Goal: Task Accomplishment & Management: Use online tool/utility

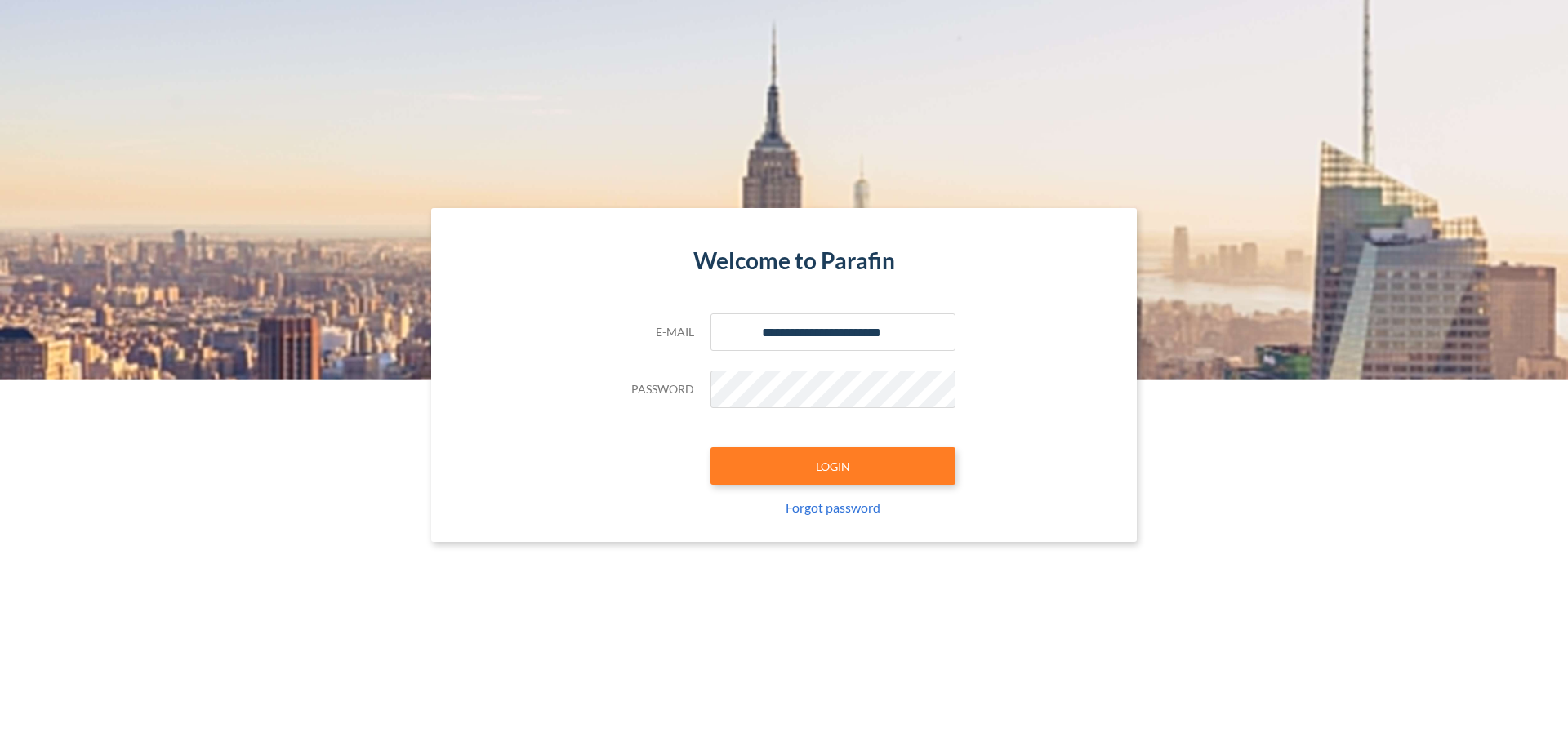
type input "**********"
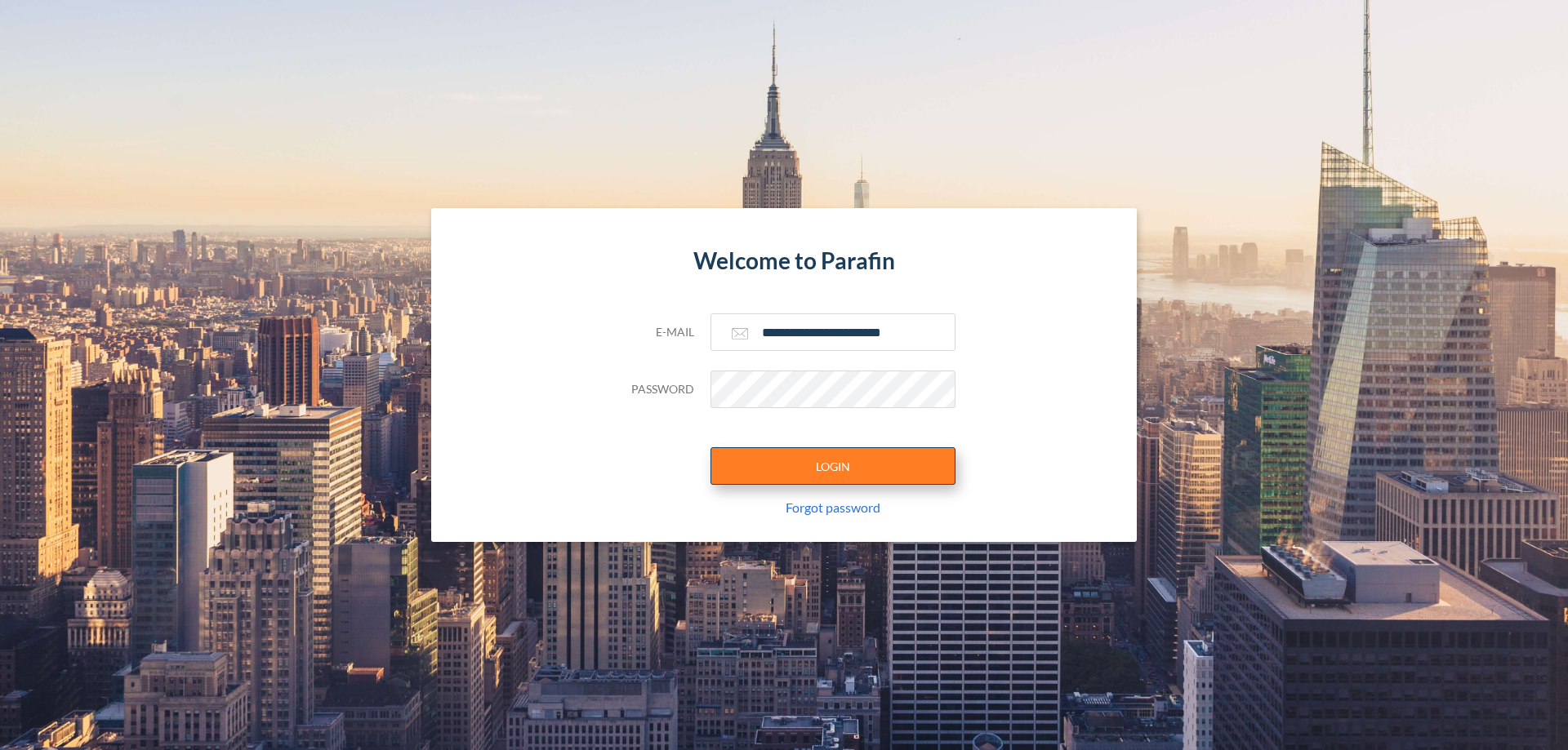
click at [833, 466] on button "LOGIN" at bounding box center [833, 466] width 245 height 38
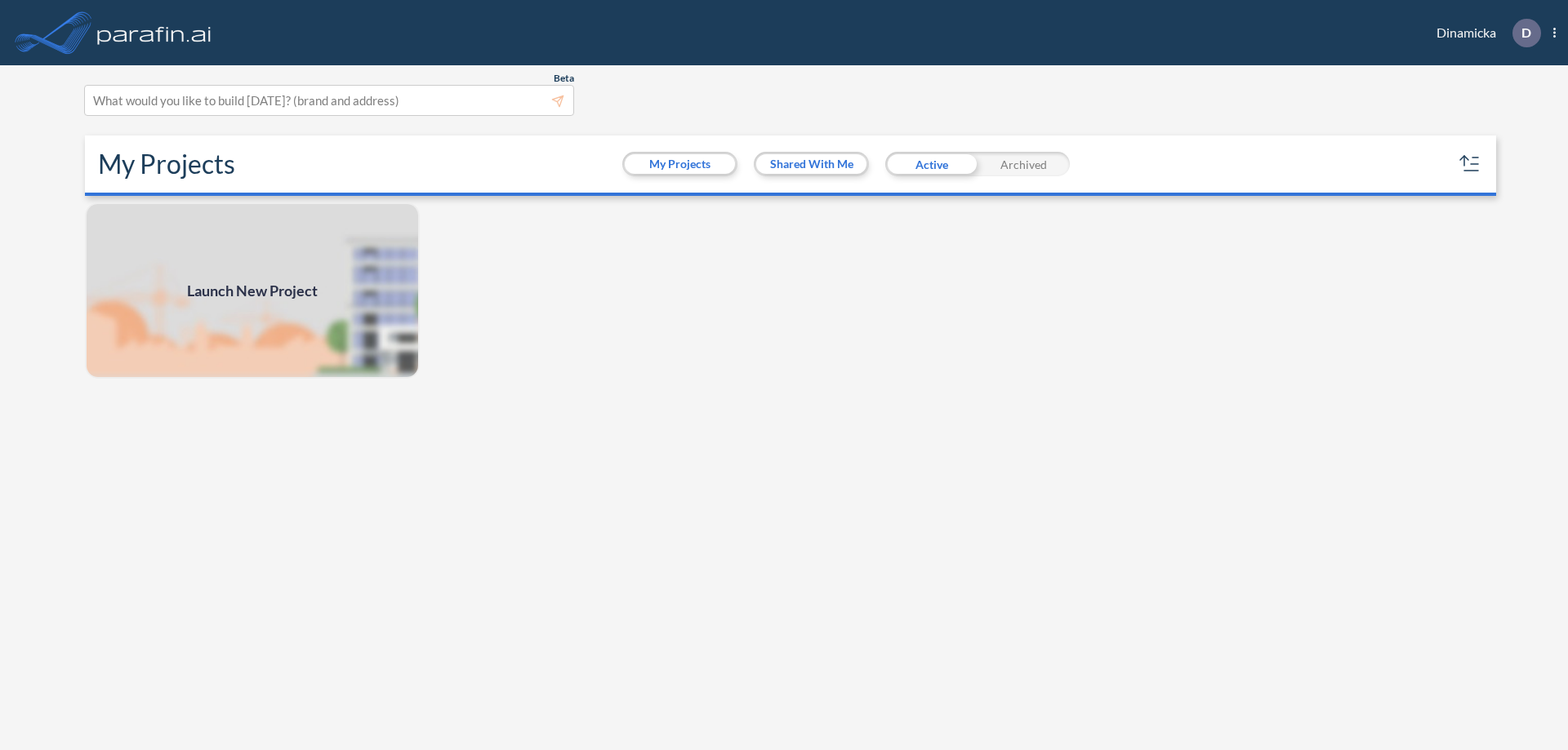
scroll to position [4, 0]
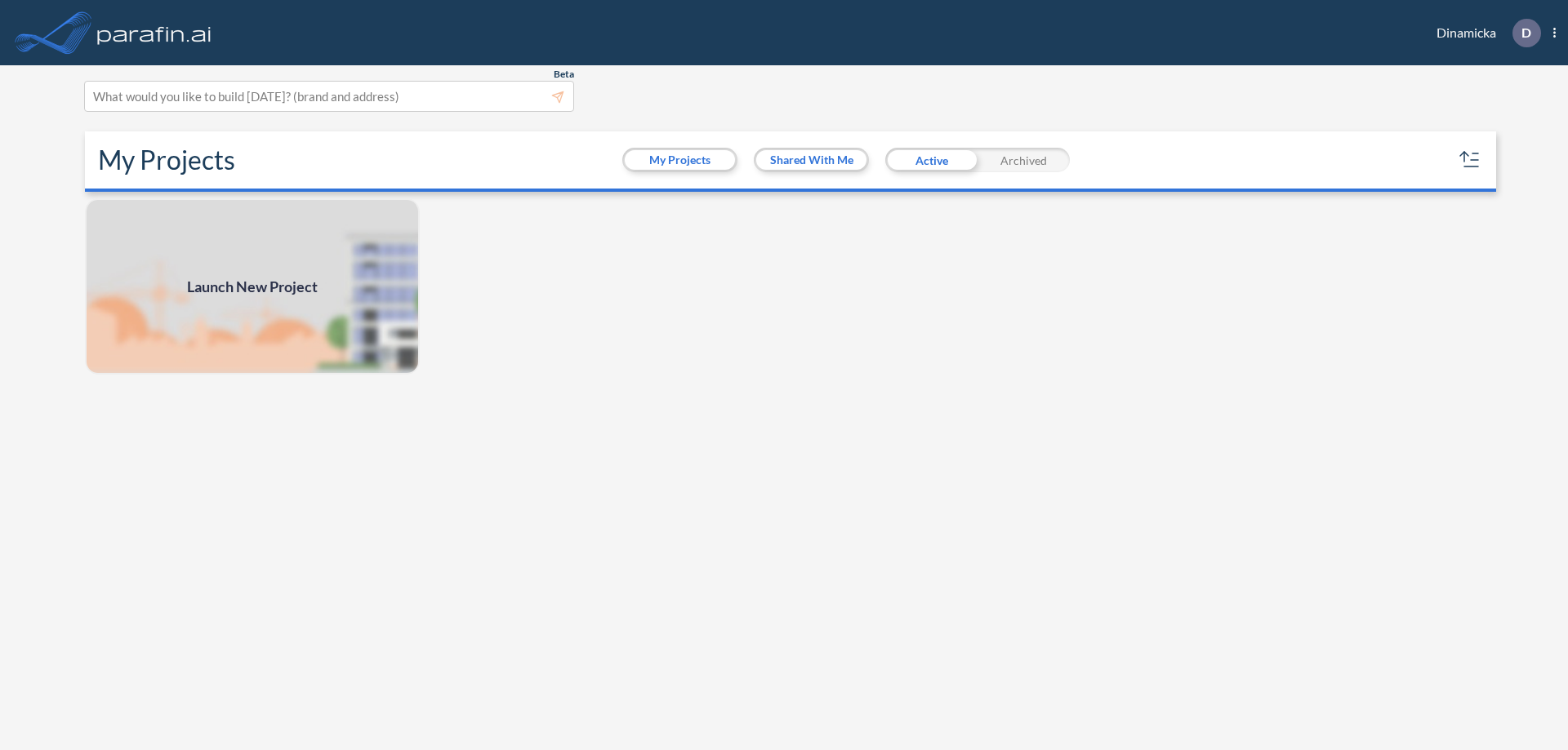
click at [252, 286] on span "Launch New Project" at bounding box center [252, 286] width 131 height 22
